Goal: Task Accomplishment & Management: Manage account settings

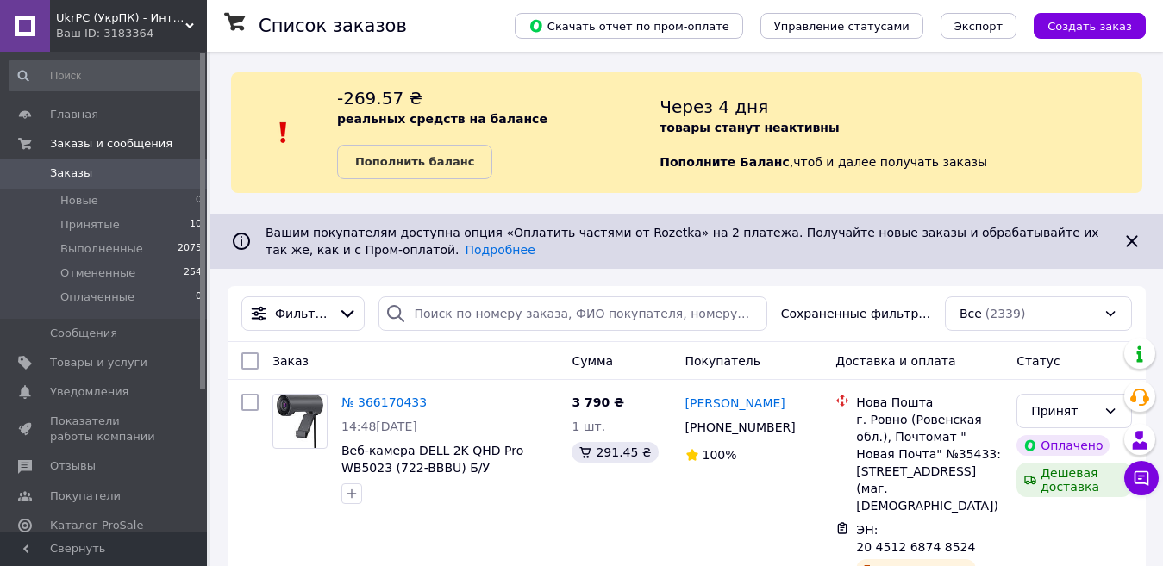
click at [89, 178] on span "Заказы" at bounding box center [104, 174] width 109 height 16
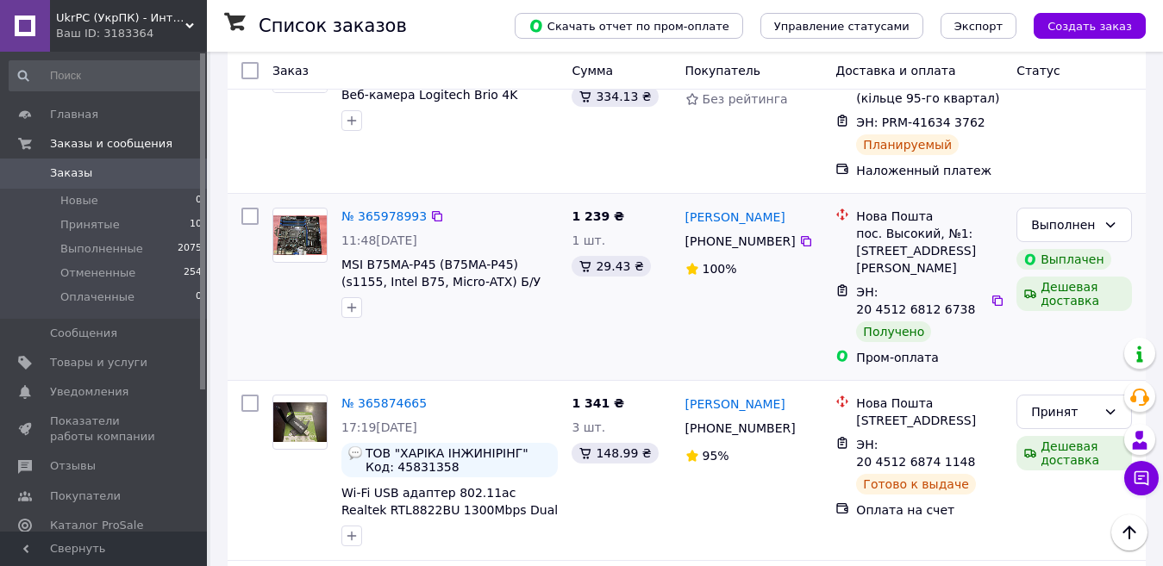
scroll to position [603, 0]
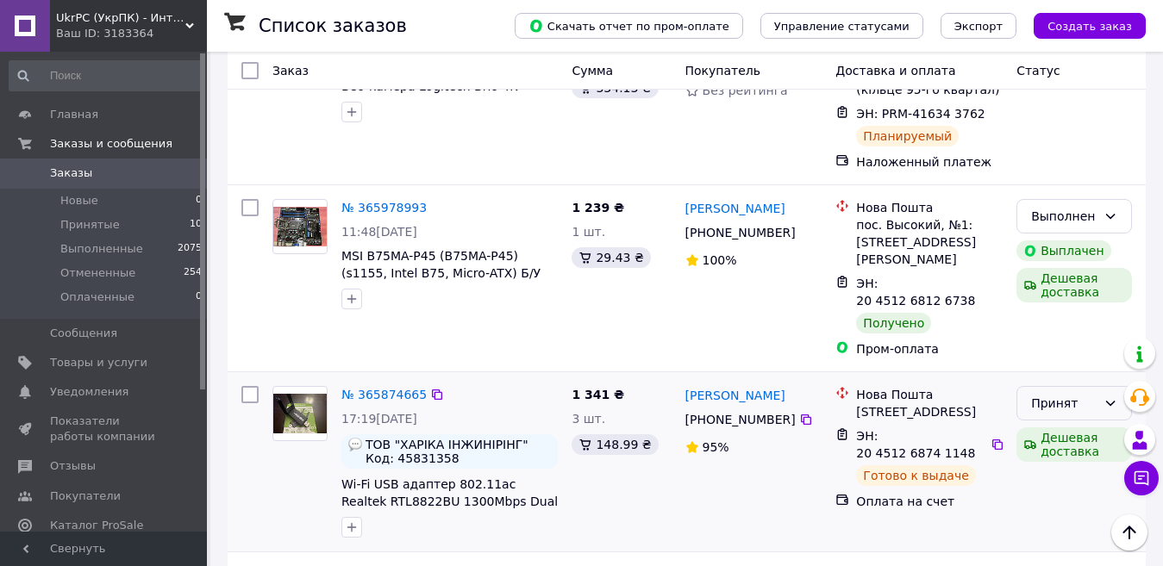
click at [1046, 394] on div "Принят" at bounding box center [1064, 403] width 66 height 19
click at [1053, 366] on li "Выполнен" at bounding box center [1074, 372] width 114 height 31
drag, startPoint x: 747, startPoint y: 327, endPoint x: 658, endPoint y: 350, distance: 92.6
click at [658, 410] on div "3 шт." at bounding box center [621, 418] width 99 height 17
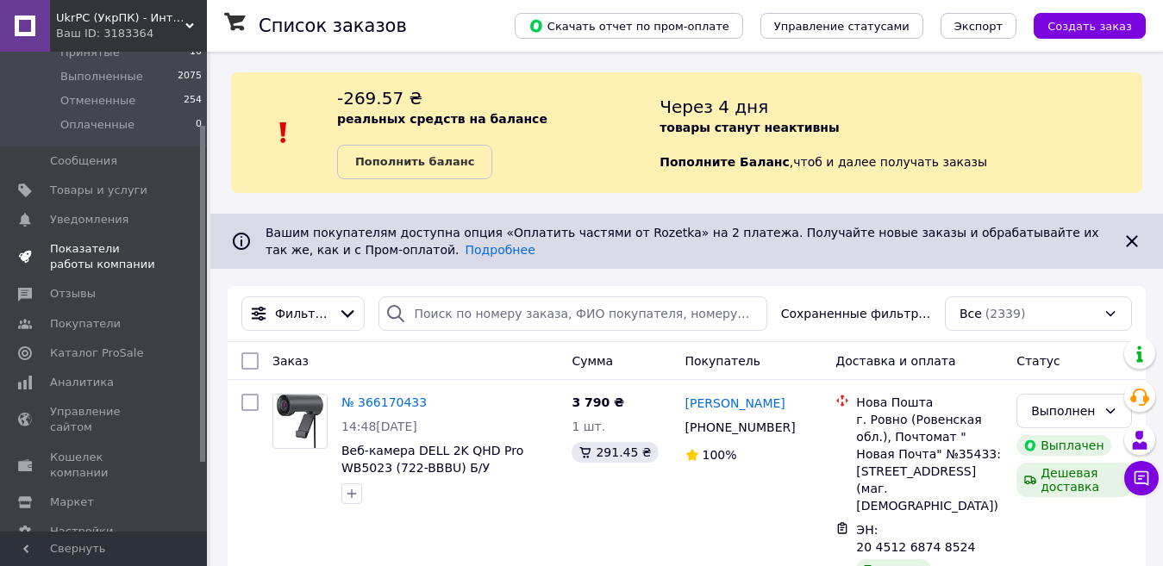
scroll to position [0, 0]
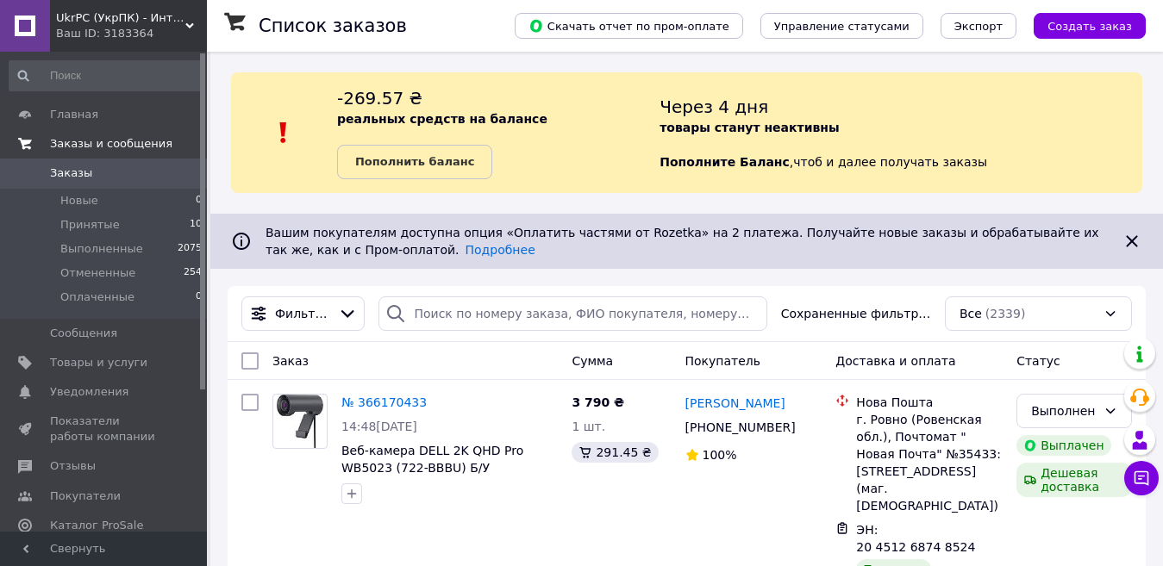
click at [117, 139] on span "Заказы и сообщения" at bounding box center [111, 144] width 122 height 16
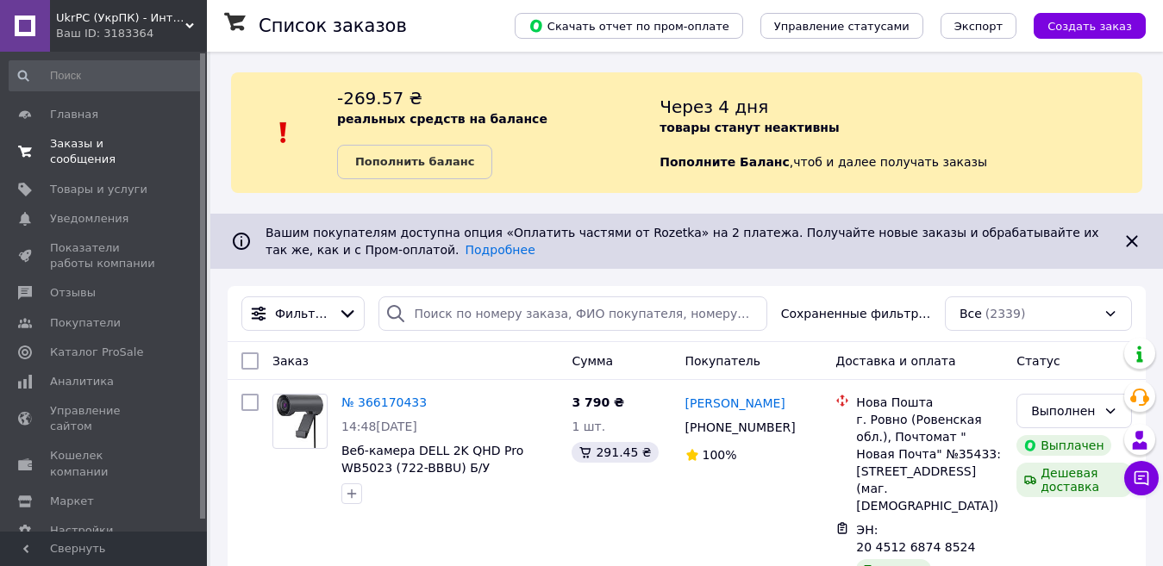
click at [116, 143] on span "Заказы и сообщения" at bounding box center [104, 151] width 109 height 31
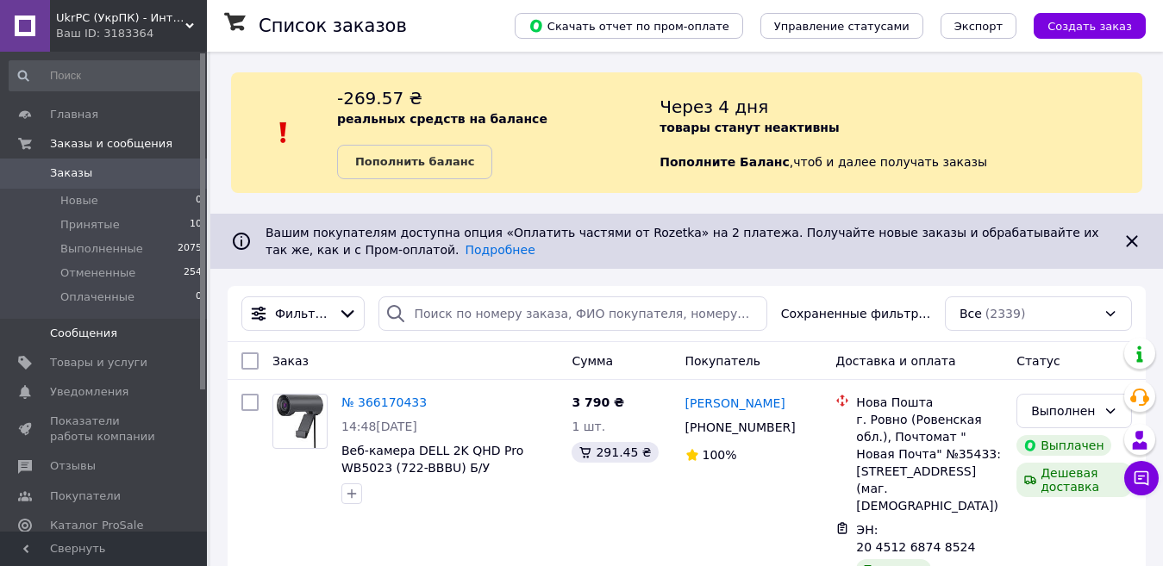
click at [142, 338] on span "Сообщения" at bounding box center [104, 334] width 109 height 16
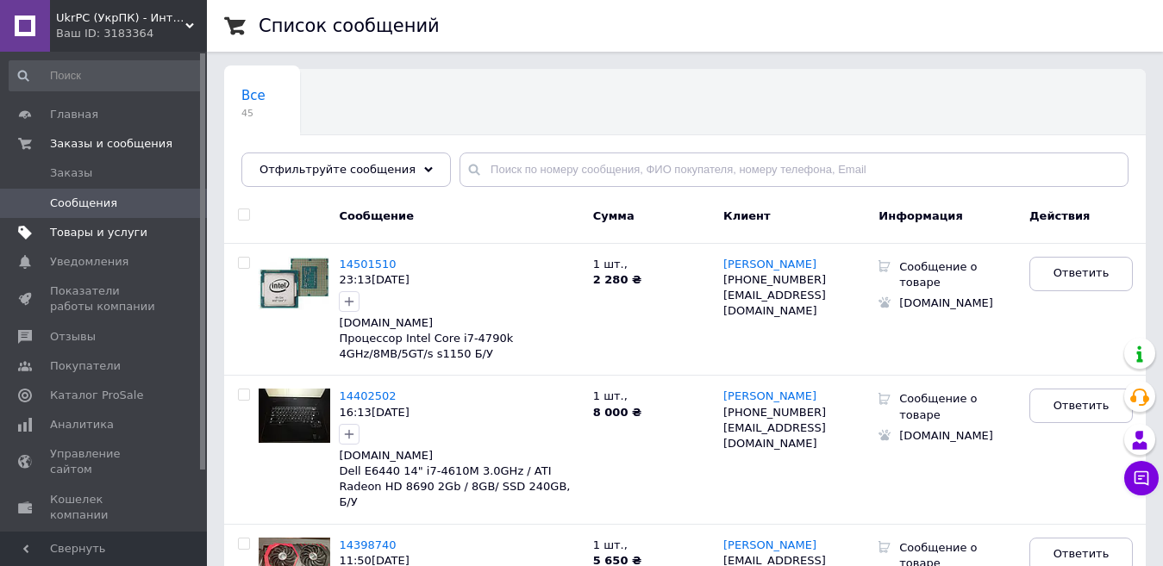
click at [136, 231] on span "Товары и услуги" at bounding box center [104, 233] width 109 height 16
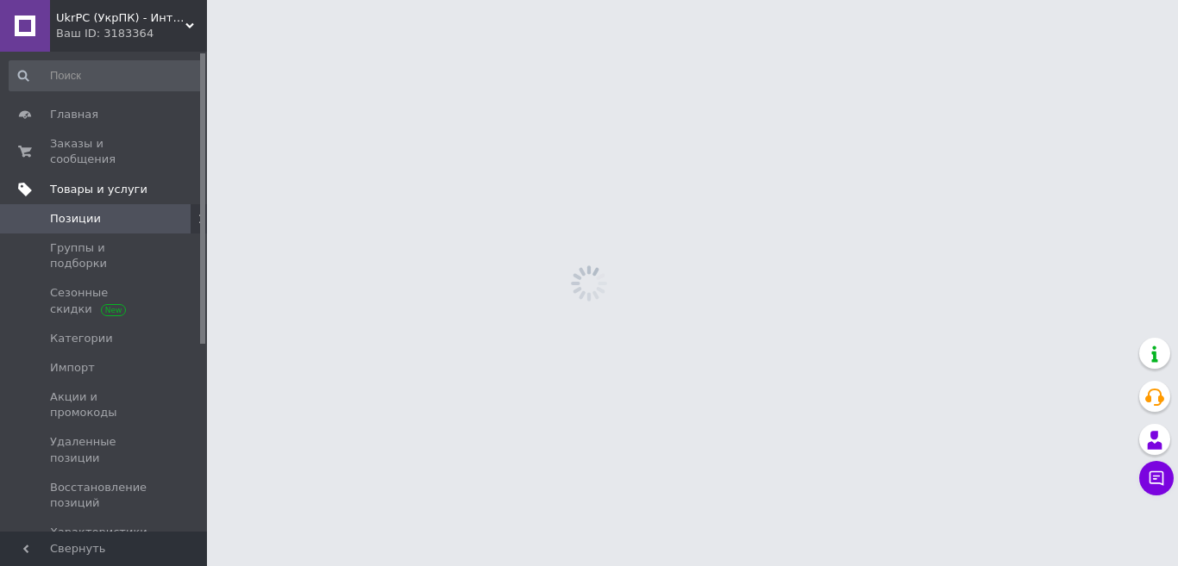
click at [136, 241] on span "Группы и подборки" at bounding box center [104, 256] width 109 height 31
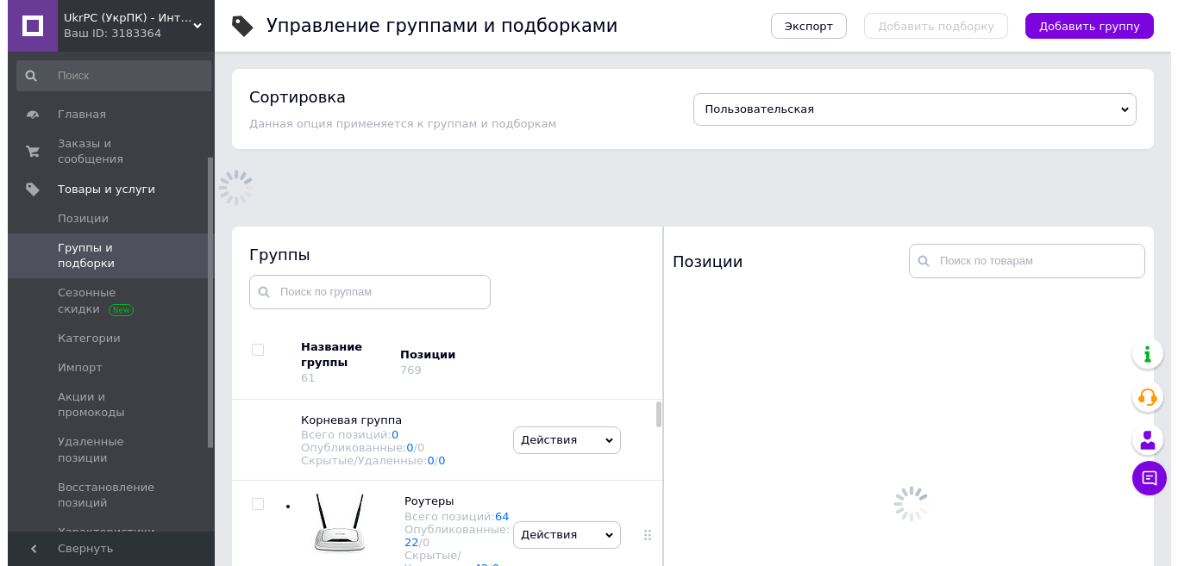
scroll to position [172, 0]
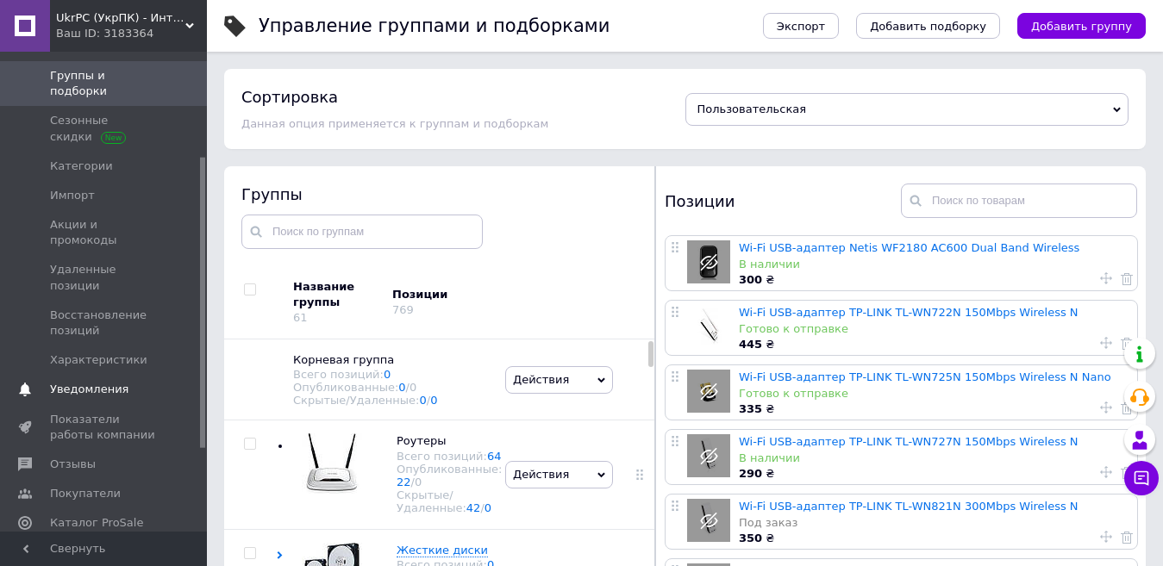
click at [85, 382] on span "Уведомления" at bounding box center [89, 390] width 78 height 16
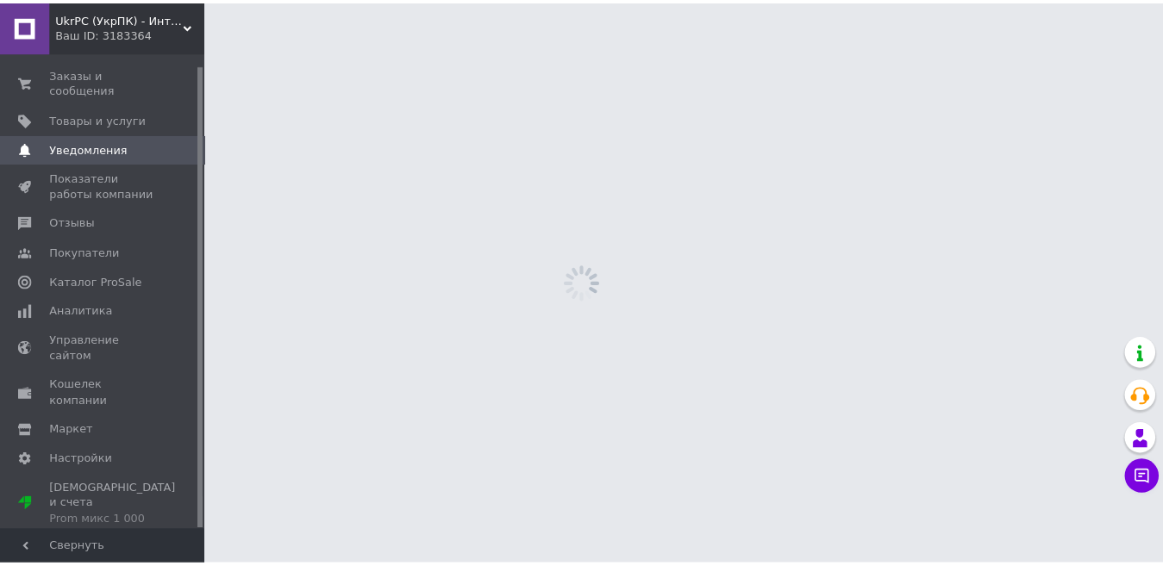
scroll to position [12, 0]
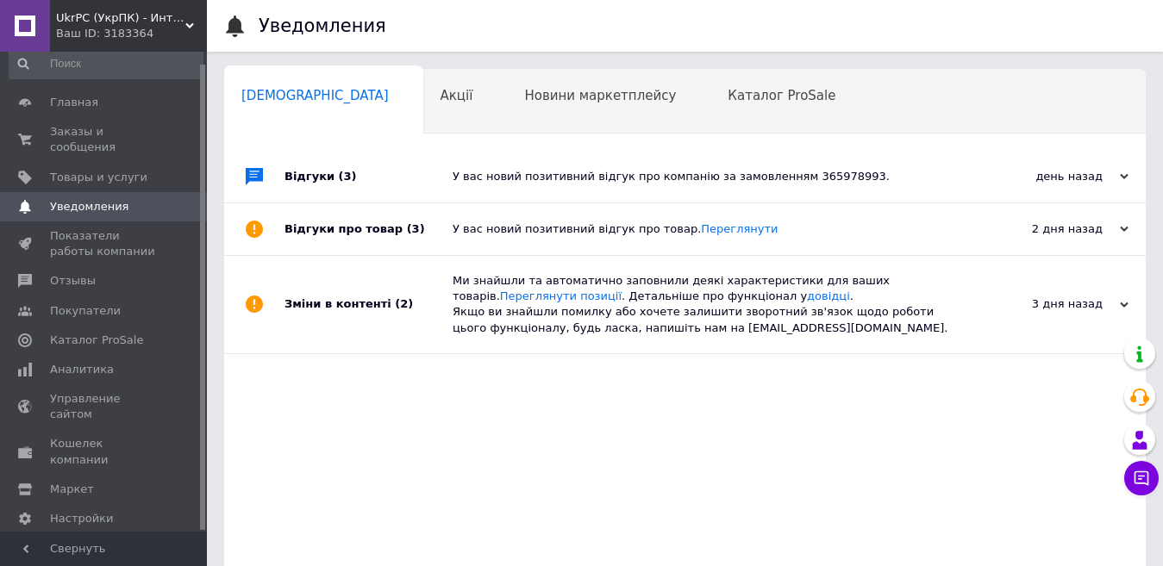
click at [590, 173] on div "У вас новий позитивний відгук про компанію за замовленням 365978993." at bounding box center [704, 177] width 503 height 16
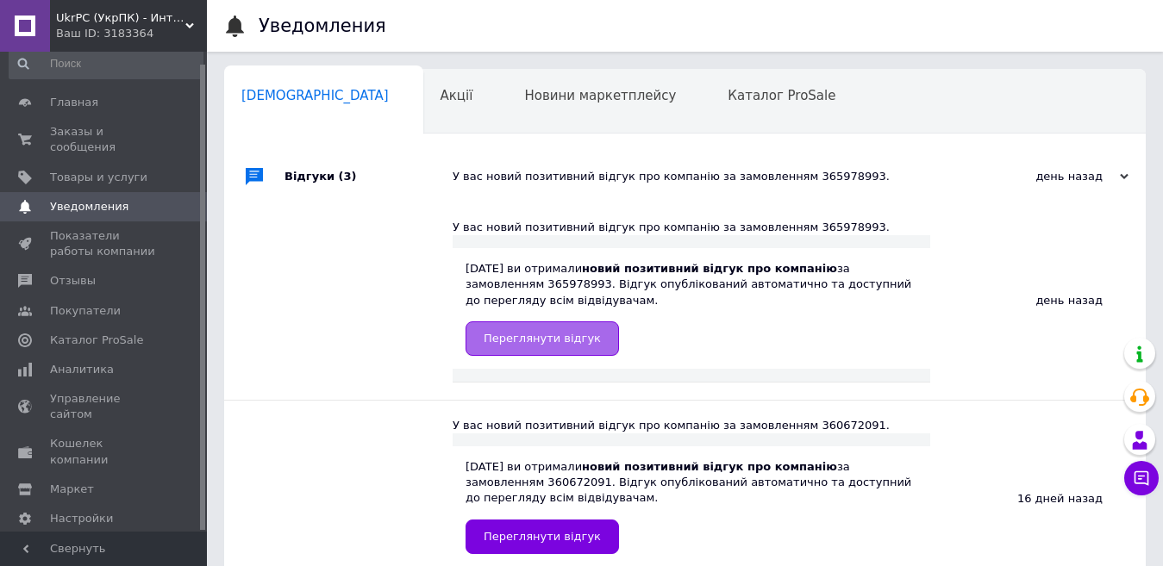
click at [550, 341] on span "Переглянути відгук" at bounding box center [542, 338] width 117 height 13
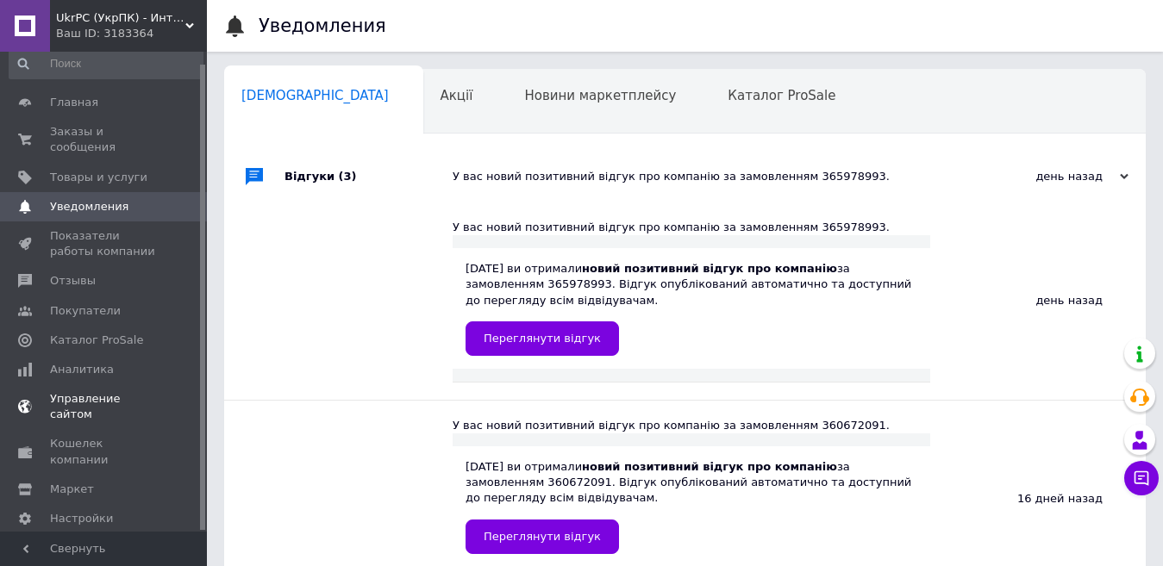
scroll to position [86, 0]
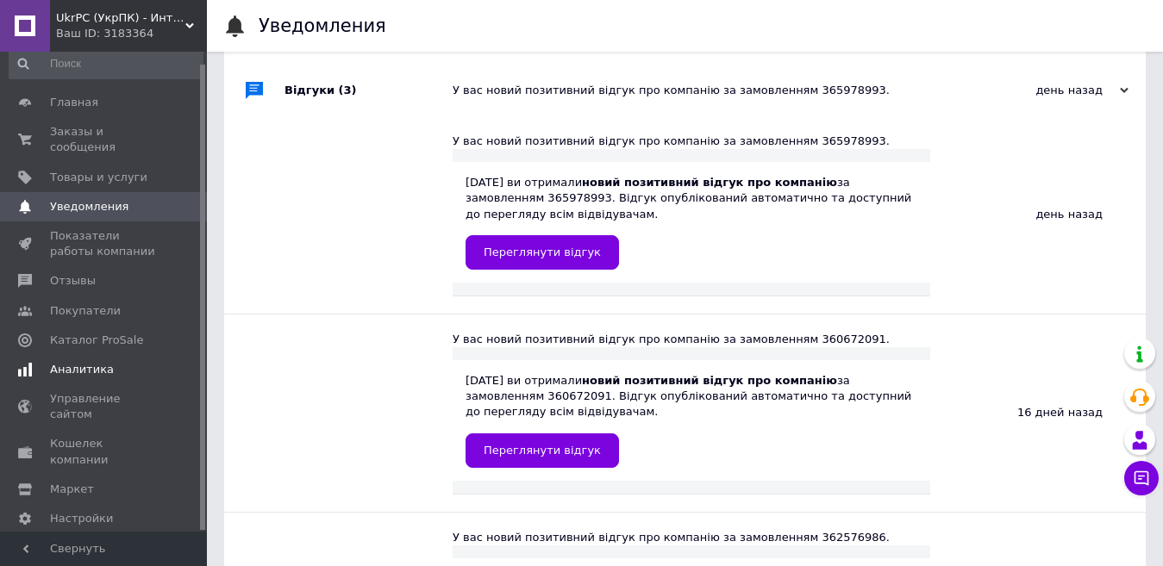
click at [73, 362] on span "Аналитика" at bounding box center [82, 370] width 64 height 16
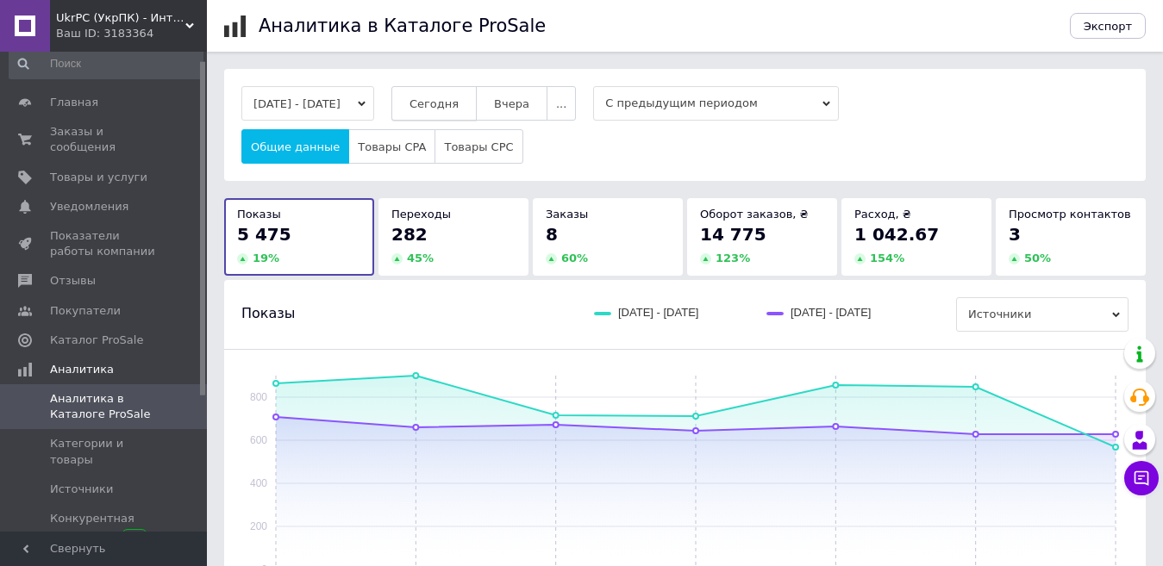
click at [459, 104] on span "Сегодня" at bounding box center [433, 103] width 49 height 13
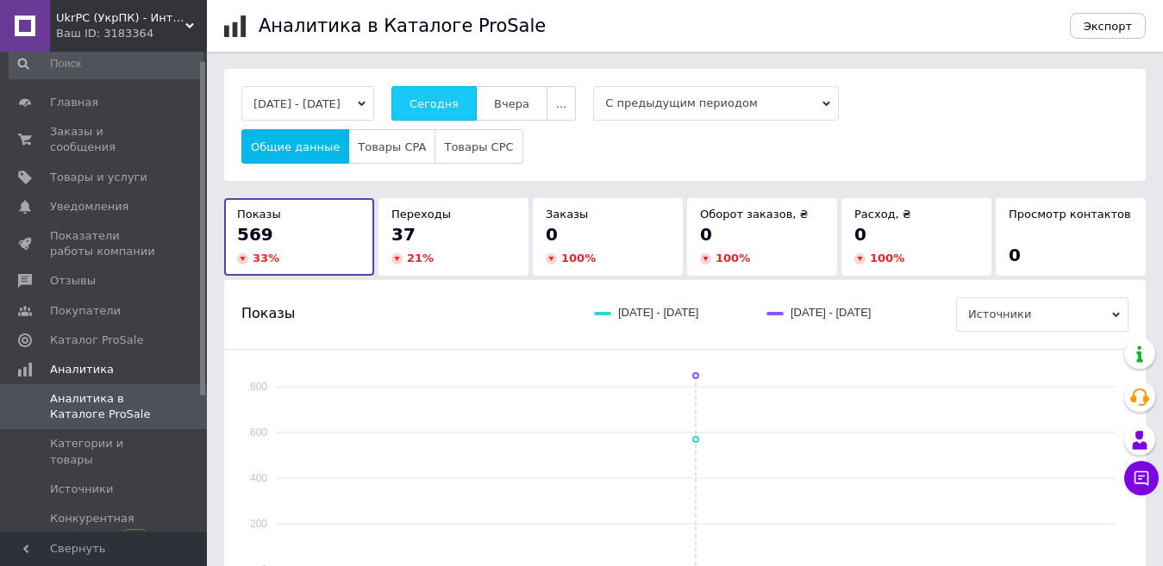
click at [474, 89] on button "Сегодня" at bounding box center [433, 103] width 85 height 34
click at [459, 97] on span "Сегодня" at bounding box center [433, 103] width 49 height 13
